Goal: Task Accomplishment & Management: Manage account settings

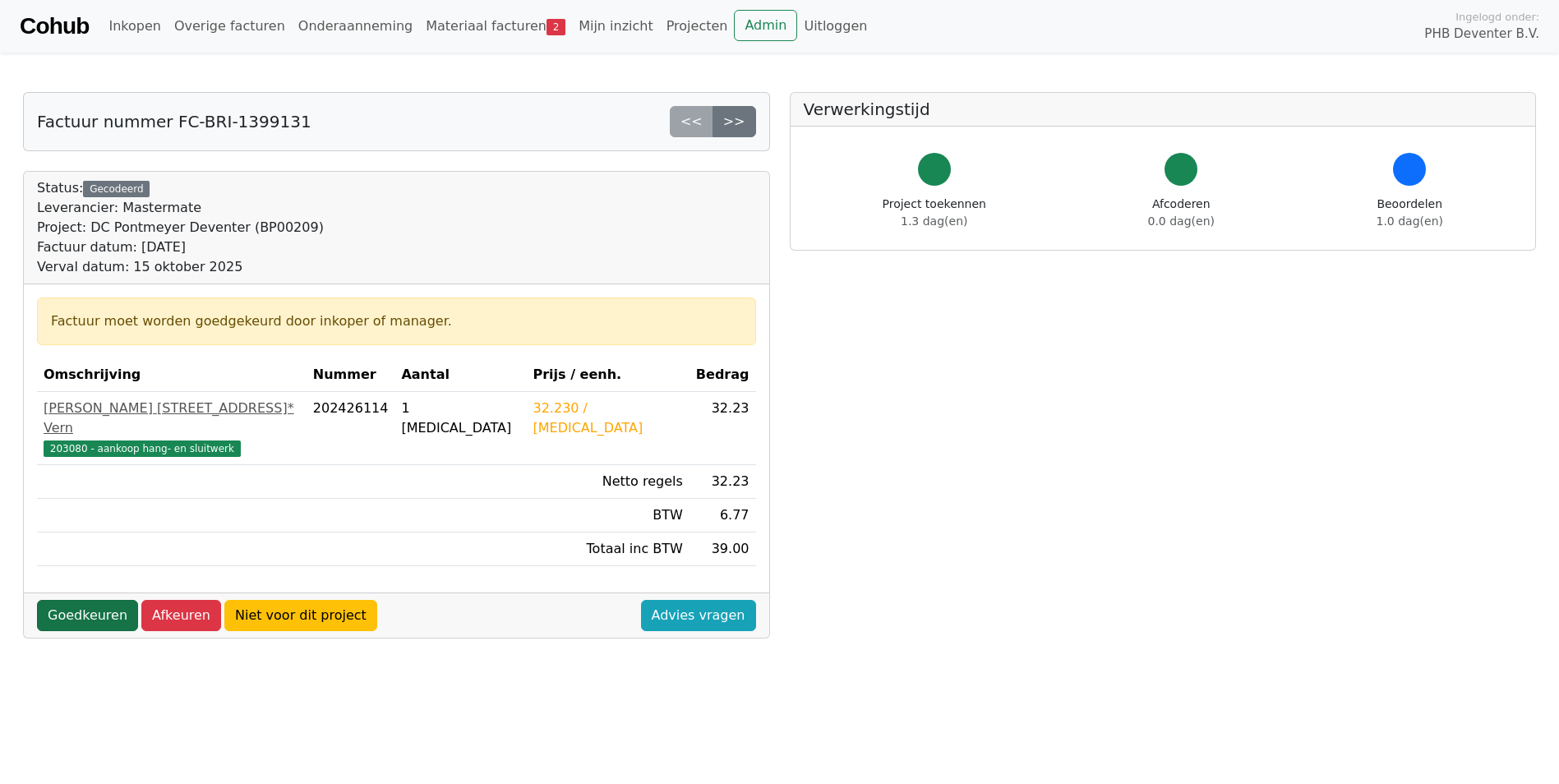
click at [97, 600] on link "Goedkeuren" at bounding box center [87, 616] width 101 height 31
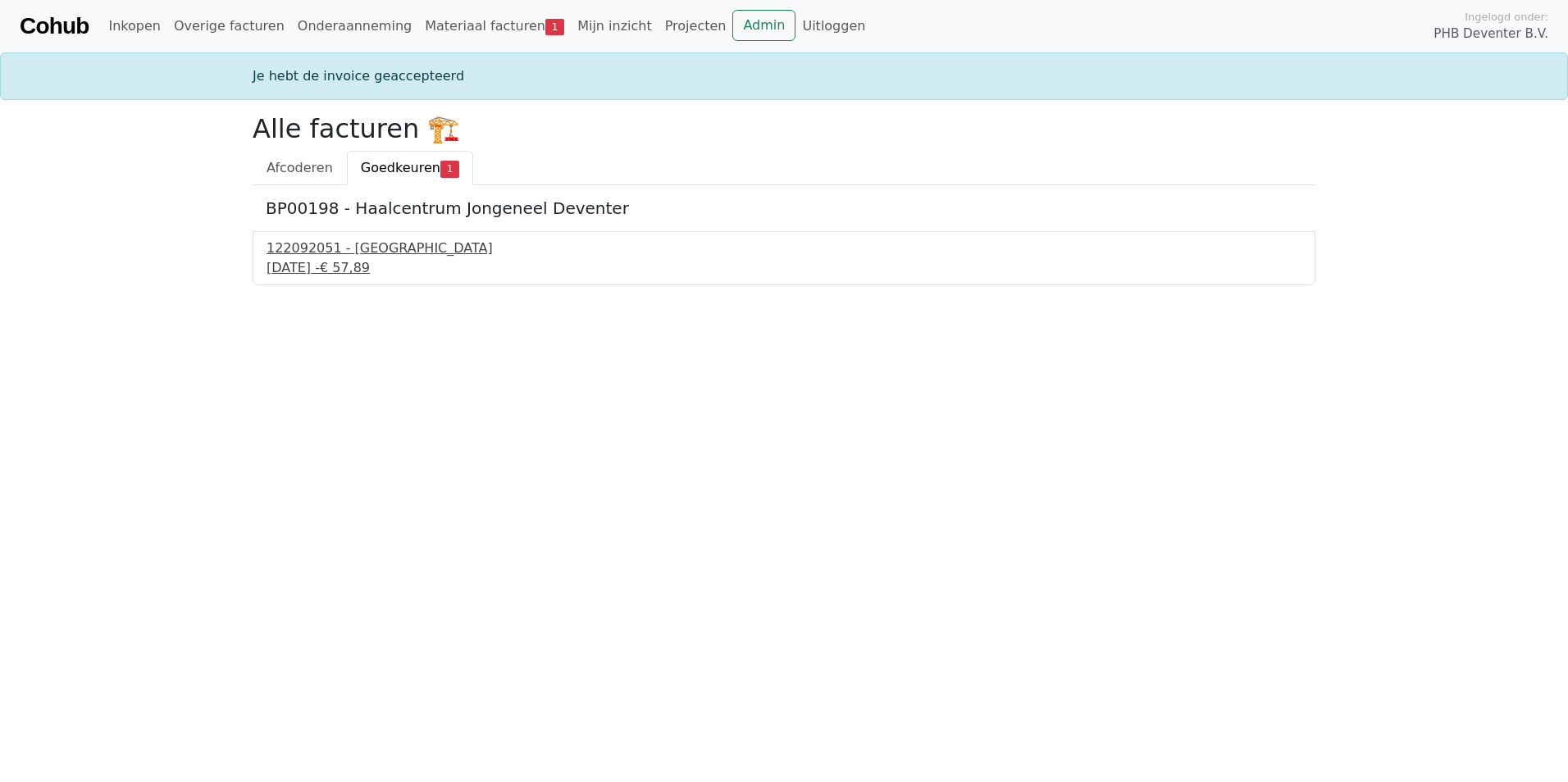
click at [342, 272] on div "4 september 2025 - € 57,89" at bounding box center [784, 268] width 1034 height 19
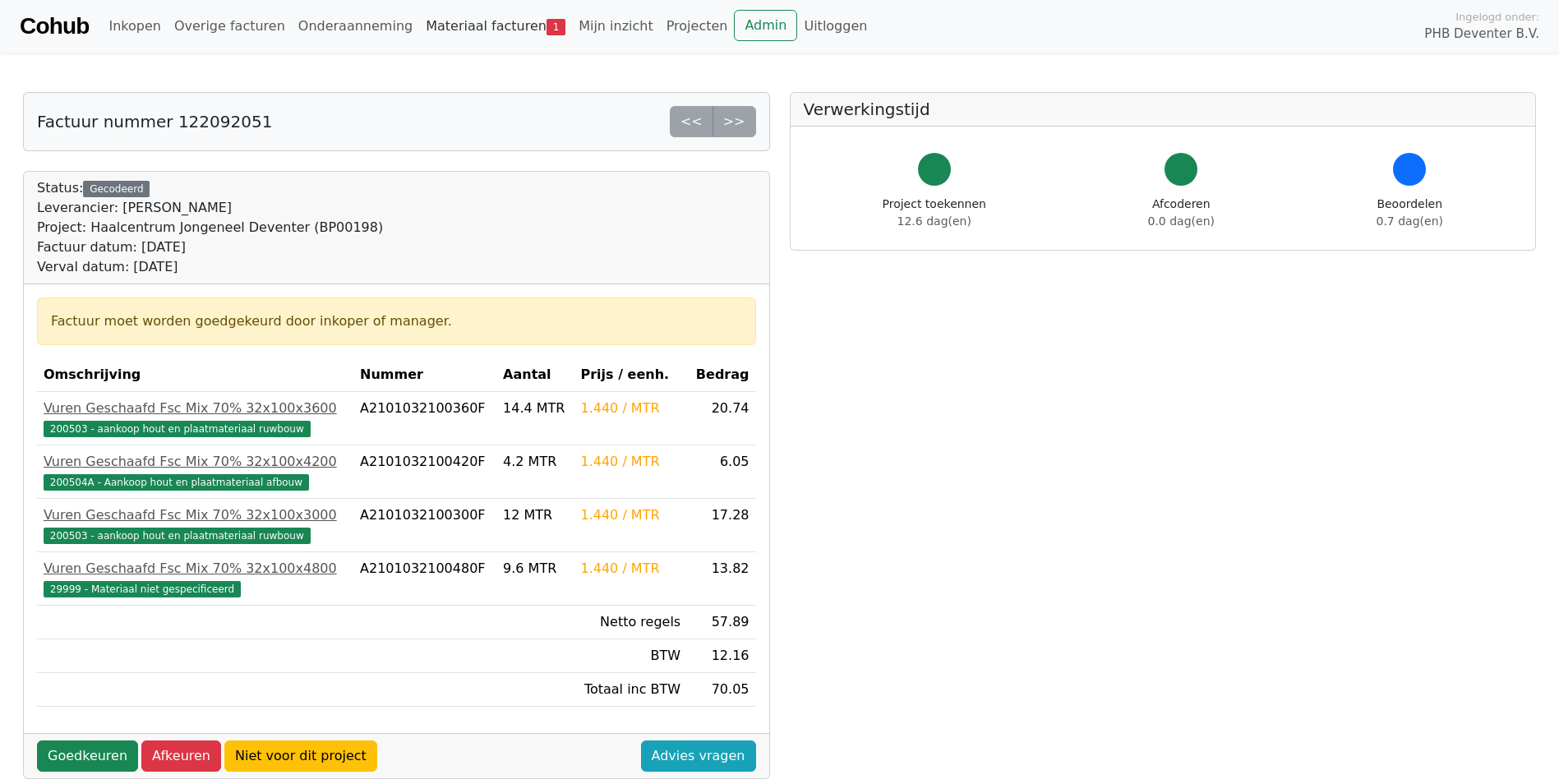
click at [438, 37] on link "Materiaal facturen 1" at bounding box center [495, 27] width 153 height 33
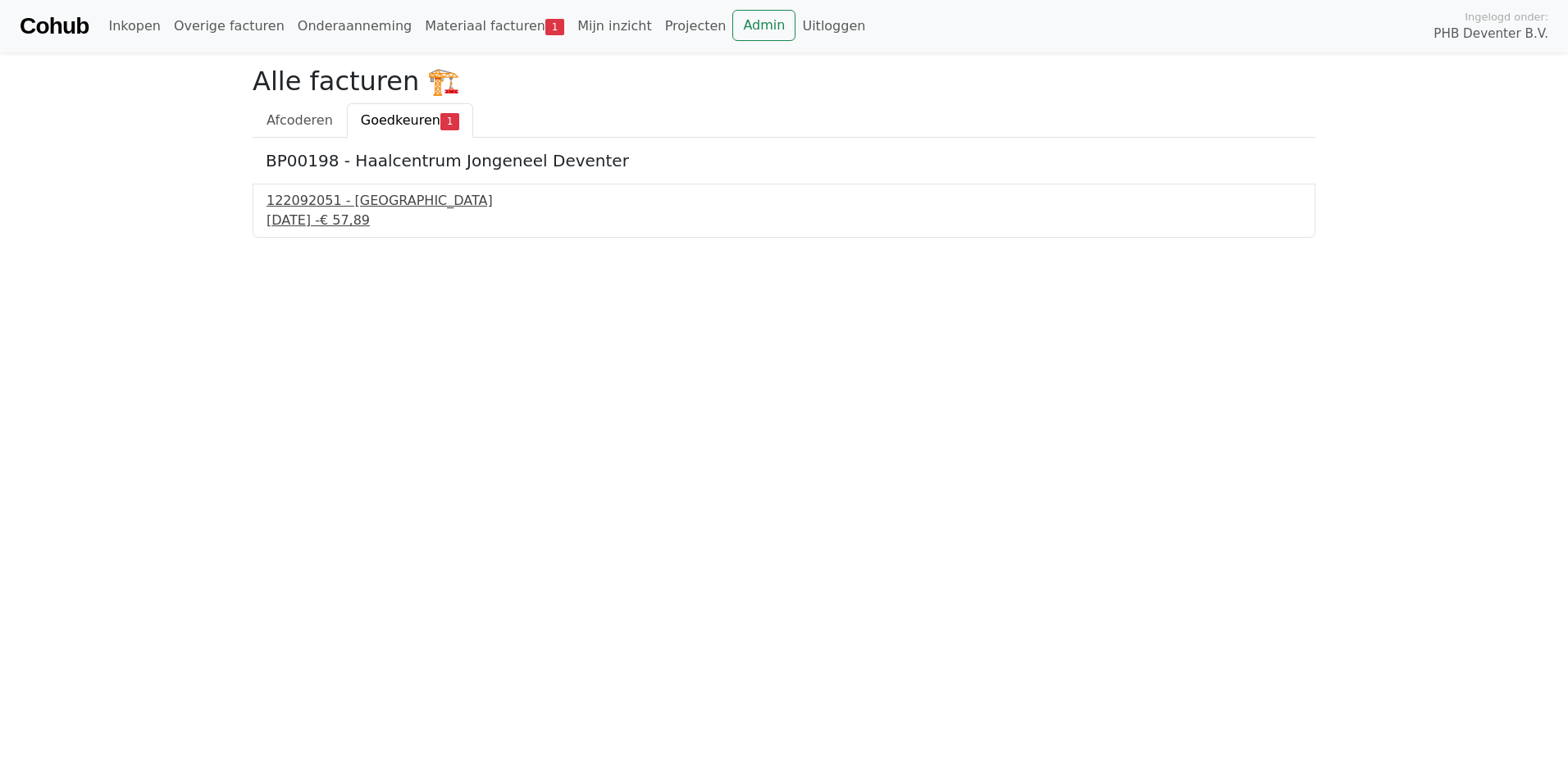
click at [353, 203] on div "122092051 - [GEOGRAPHIC_DATA]" at bounding box center [784, 200] width 1034 height 19
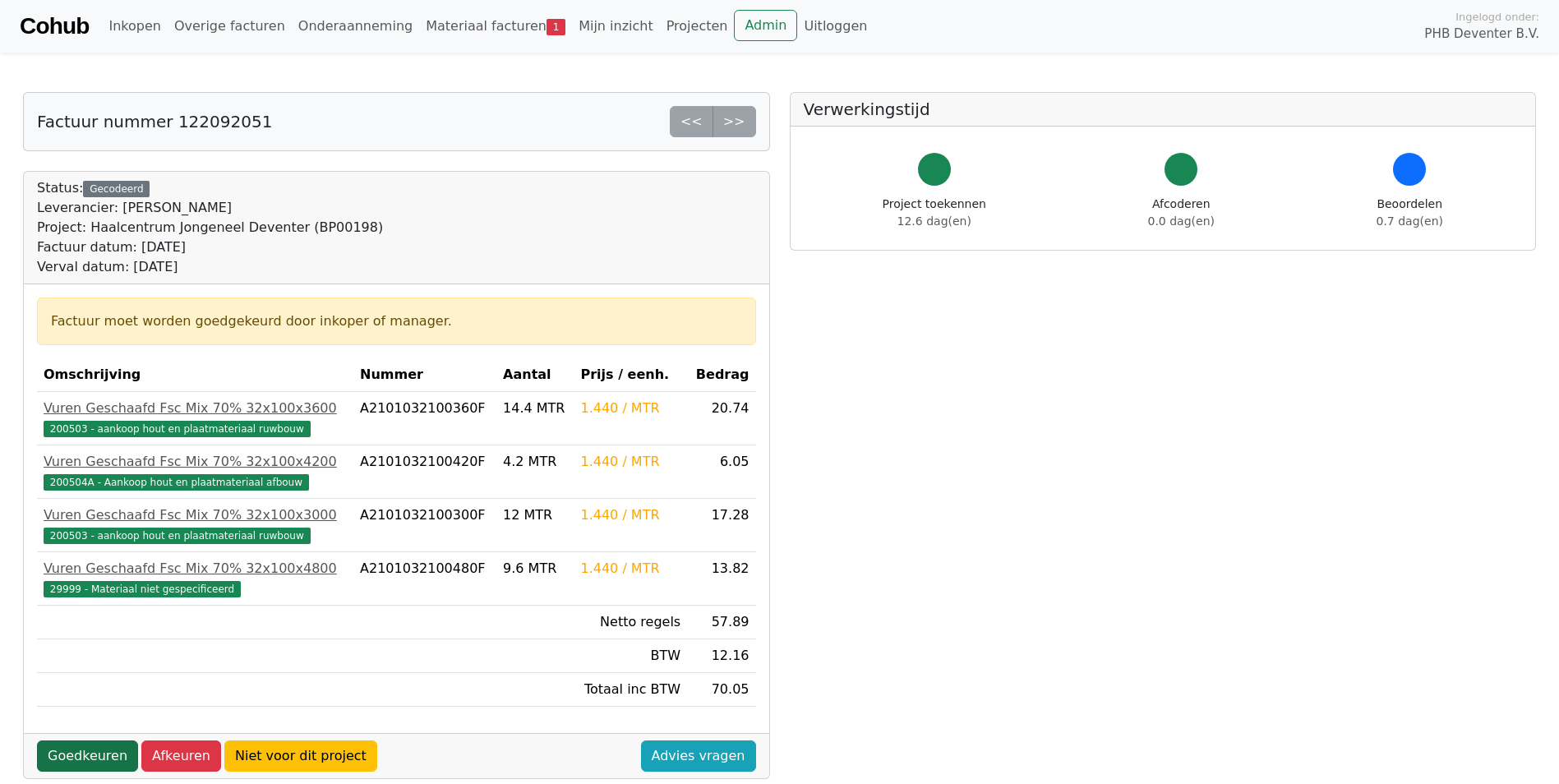
click at [100, 761] on link "Goedkeuren" at bounding box center [87, 756] width 101 height 31
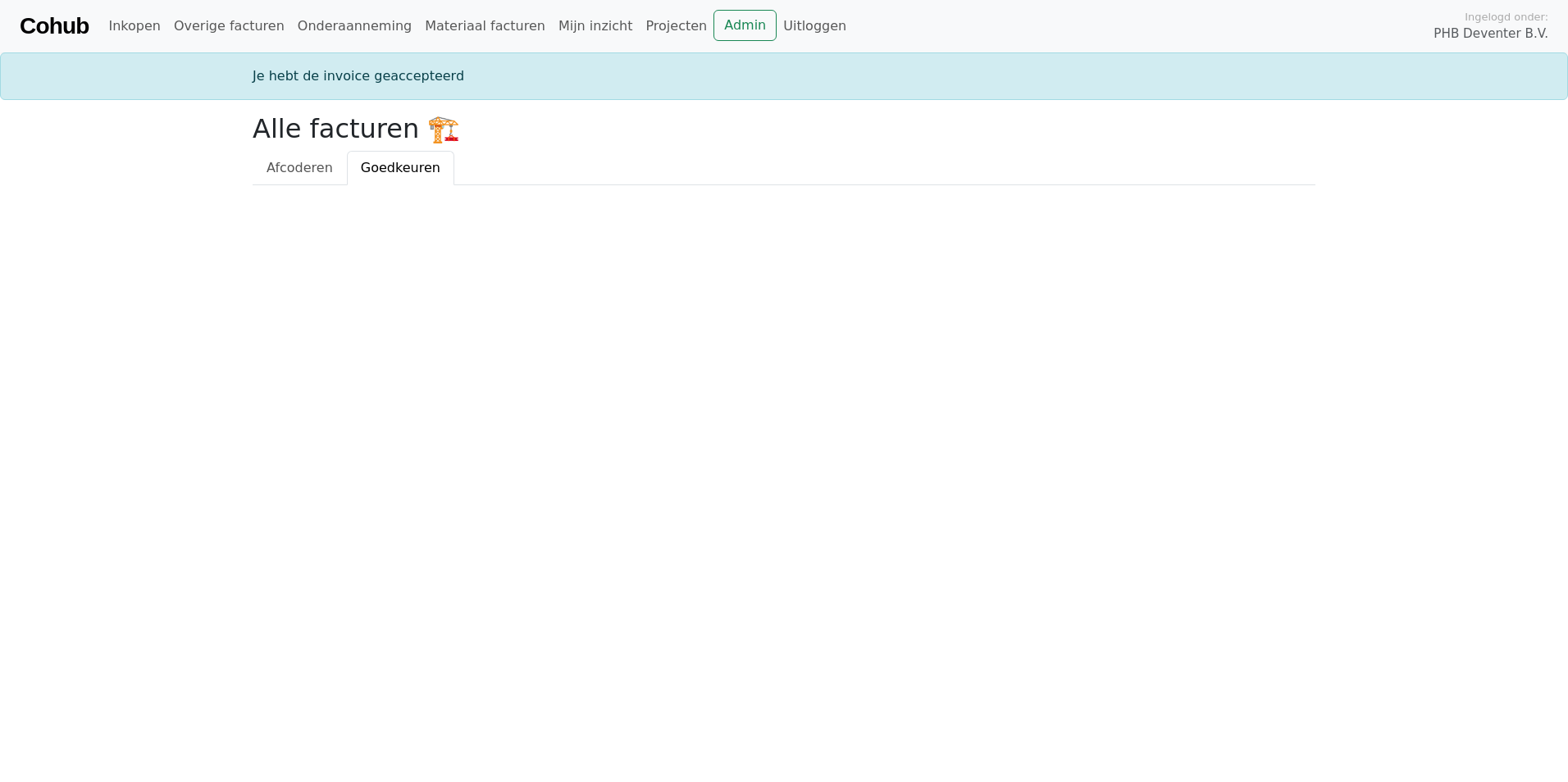
click at [62, 27] on link "Cohub" at bounding box center [53, 26] width 69 height 39
